Goal: Information Seeking & Learning: Learn about a topic

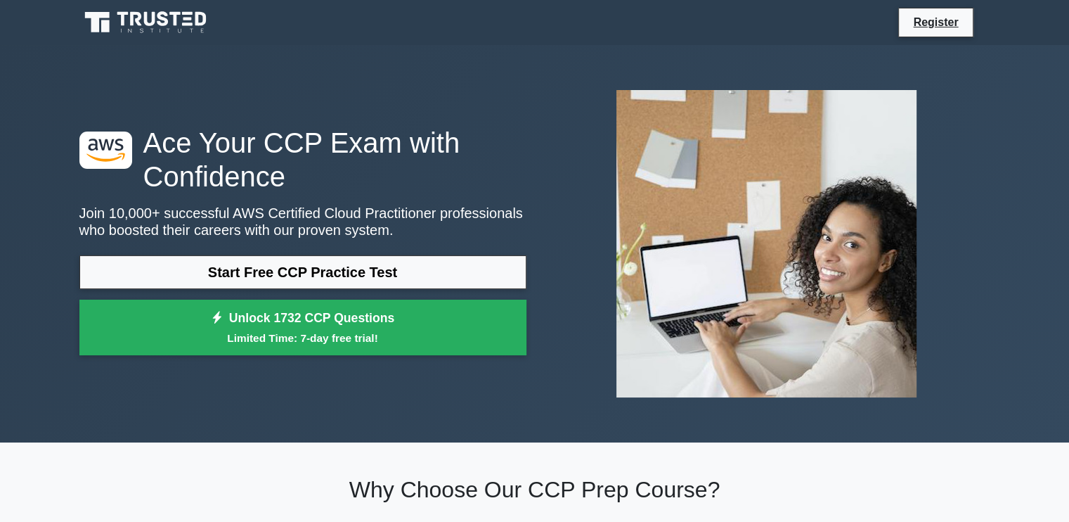
click at [384, 272] on link "Start Free CCP Practice Test" at bounding box center [302, 272] width 447 height 34
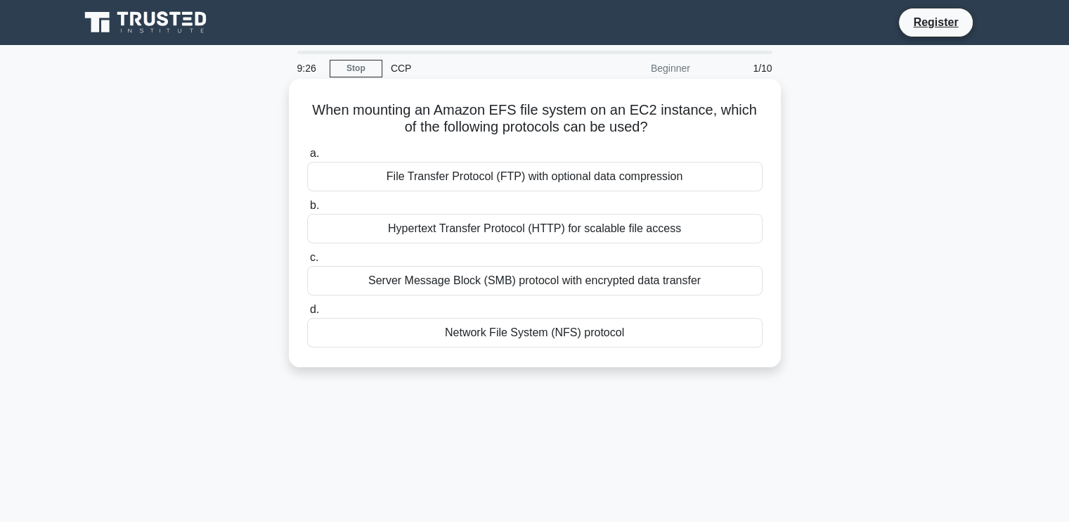
click at [587, 337] on div "Network File System (NFS) protocol" at bounding box center [534, 333] width 455 height 30
click at [307, 314] on input "d. Network File System (NFS) protocol" at bounding box center [307, 309] width 0 height 9
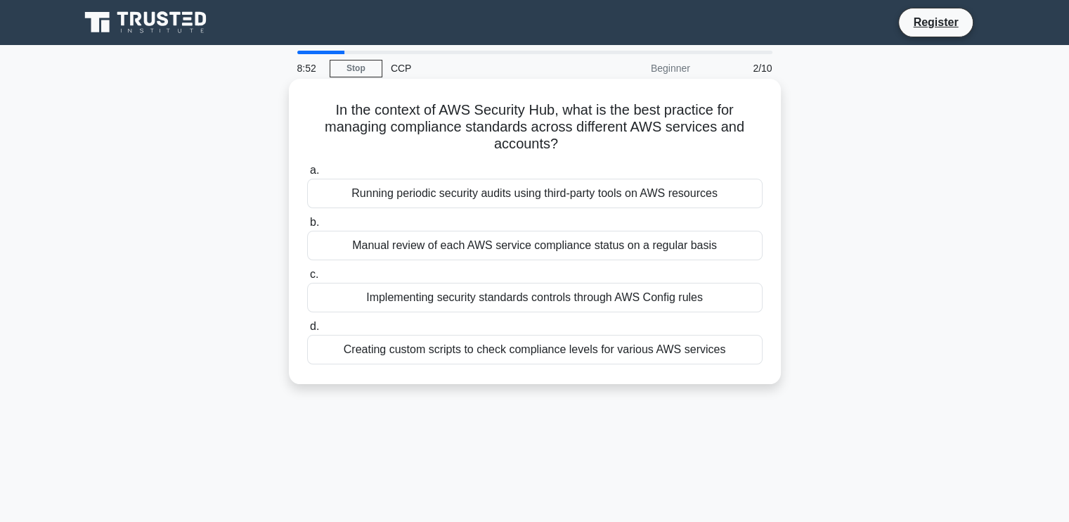
click at [584, 189] on div "Running periodic security audits using third-party tools on AWS resources" at bounding box center [534, 194] width 455 height 30
click at [307, 175] on input "a. Running periodic security audits using third-party tools on AWS resources" at bounding box center [307, 170] width 0 height 9
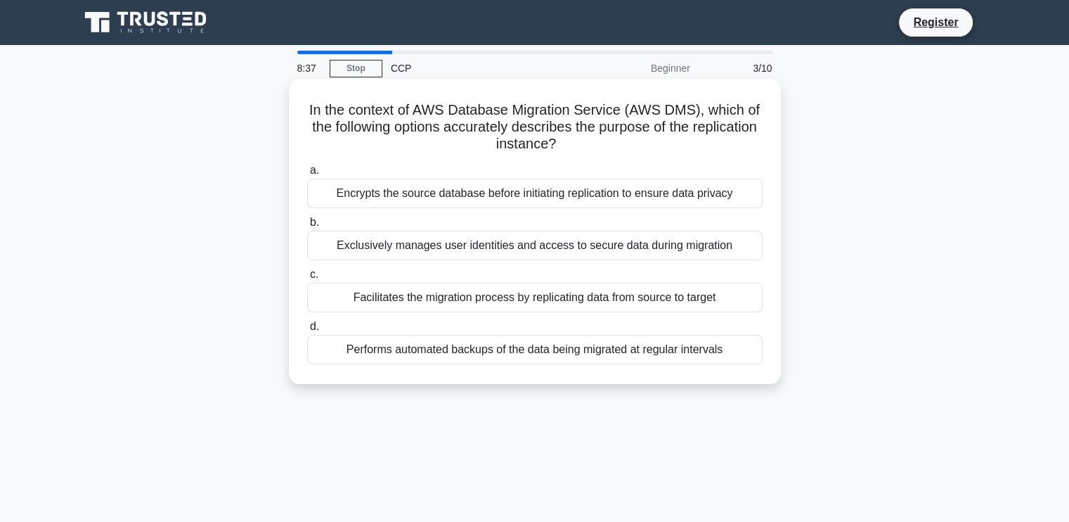
click at [505, 356] on div "Performs automated backups of the data being migrated at regular intervals" at bounding box center [534, 350] width 455 height 30
click at [307, 331] on input "d. Performs automated backups of the data being migrated at regular intervals" at bounding box center [307, 326] width 0 height 9
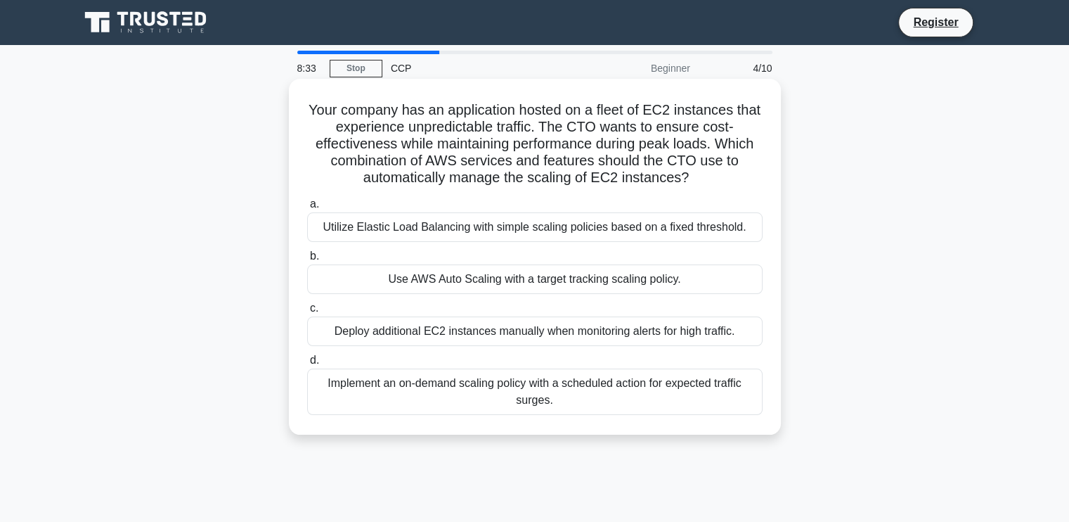
click at [533, 250] on label "b. Use AWS Auto Scaling with a target tracking scaling policy." at bounding box center [534, 270] width 455 height 46
click at [307, 252] on input "b. Use AWS Auto Scaling with a target tracking scaling policy." at bounding box center [307, 256] width 0 height 9
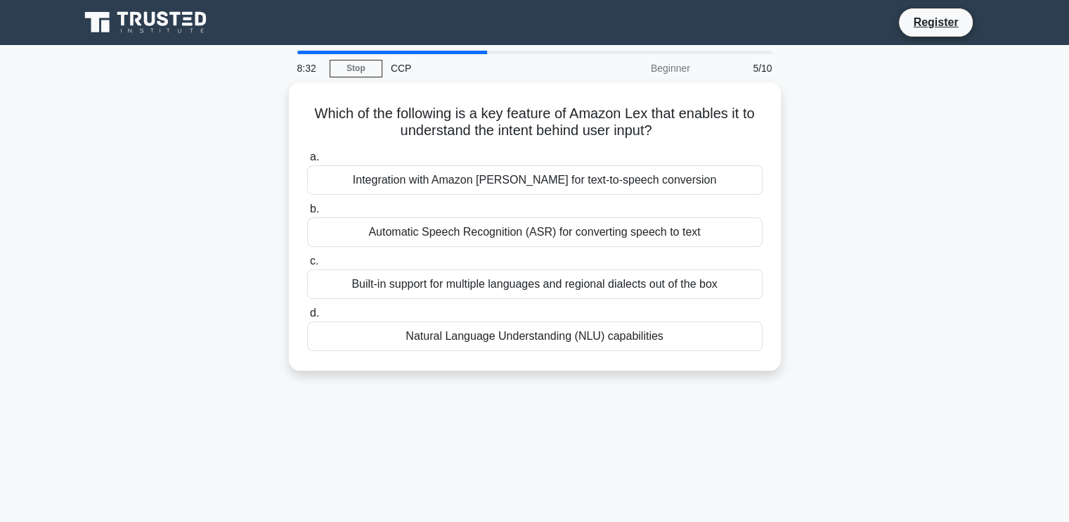
click at [533, 252] on label "c. Built-in support for multiple languages and regional dialects out of the box" at bounding box center [534, 275] width 455 height 46
click at [307, 257] on input "c. Built-in support for multiple languages and regional dialects out of the box" at bounding box center [307, 261] width 0 height 9
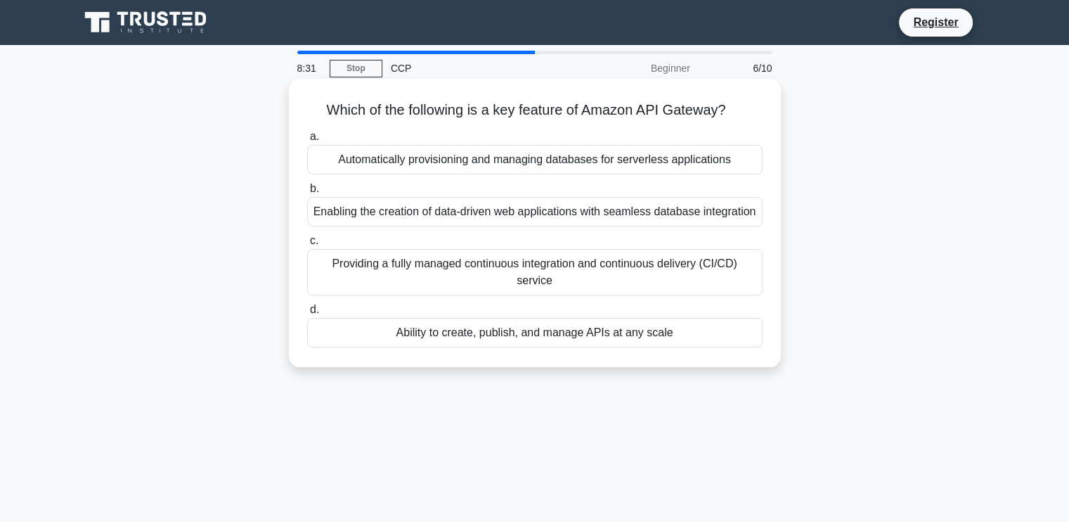
click at [543, 160] on div "Automatically provisioning and managing databases for serverless applications" at bounding box center [534, 160] width 455 height 30
click at [307, 141] on input "a. Automatically provisioning and managing databases for serverless applications" at bounding box center [307, 136] width 0 height 9
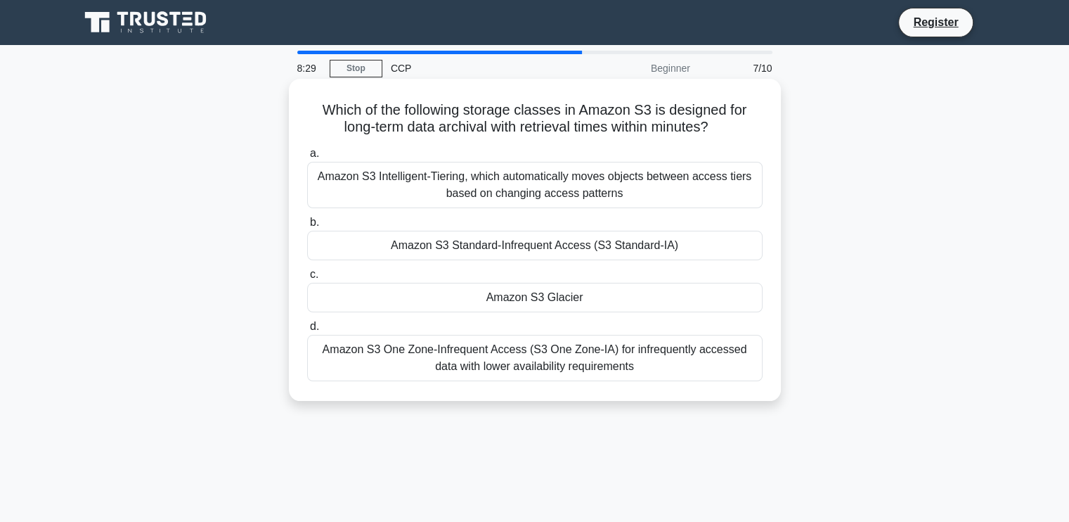
click at [542, 174] on div "Amazon S3 Intelligent-Tiering, which automatically moves objects between access…" at bounding box center [534, 185] width 455 height 46
click at [307, 158] on input "a. Amazon S3 Intelligent-Tiering, which automatically moves objects between acc…" at bounding box center [307, 153] width 0 height 9
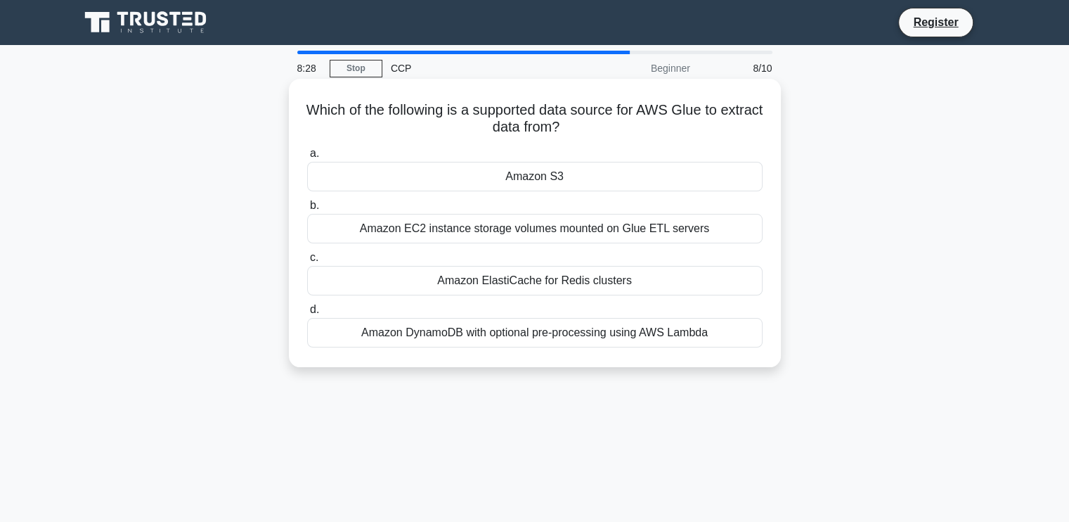
click at [590, 238] on div "Amazon EC2 instance storage volumes mounted on Glue ETL servers" at bounding box center [534, 229] width 455 height 30
click at [307, 210] on input "b. Amazon EC2 instance storage volumes mounted on Glue ETL servers" at bounding box center [307, 205] width 0 height 9
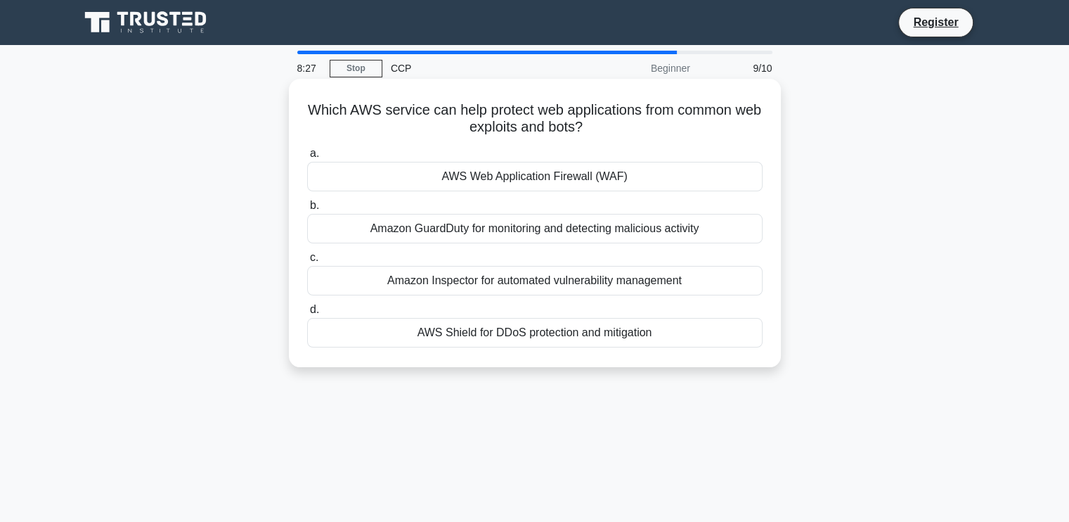
click at [530, 332] on div "AWS Shield for DDoS protection and mitigation" at bounding box center [534, 333] width 455 height 30
click at [307, 314] on input "d. AWS Shield for DDoS protection and mitigation" at bounding box center [307, 309] width 0 height 9
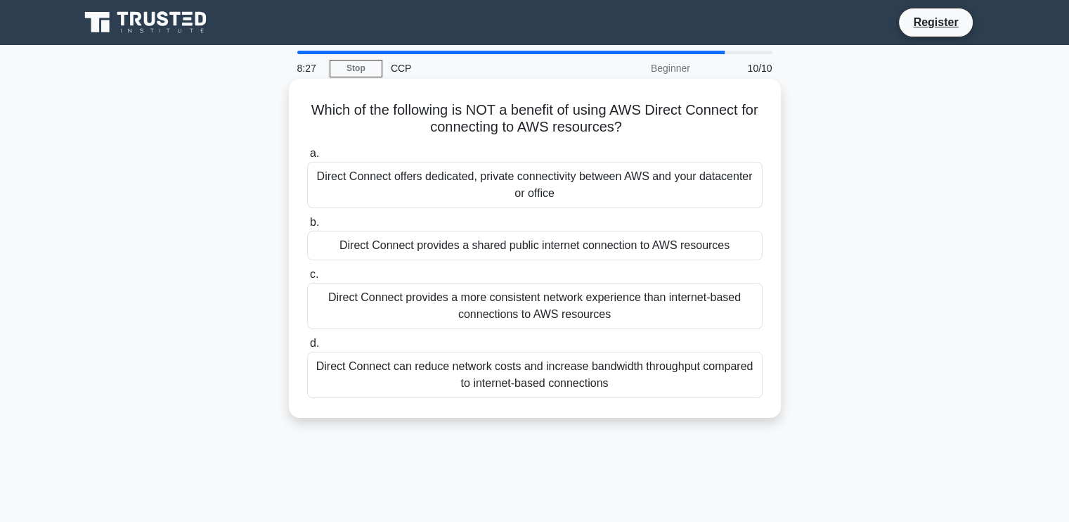
click at [637, 173] on div "Direct Connect offers dedicated, private connectivity between AWS and your data…" at bounding box center [534, 185] width 455 height 46
click at [307, 158] on input "a. Direct Connect offers dedicated, private connectivity between AWS and your d…" at bounding box center [307, 153] width 0 height 9
